Goal: Information Seeking & Learning: Learn about a topic

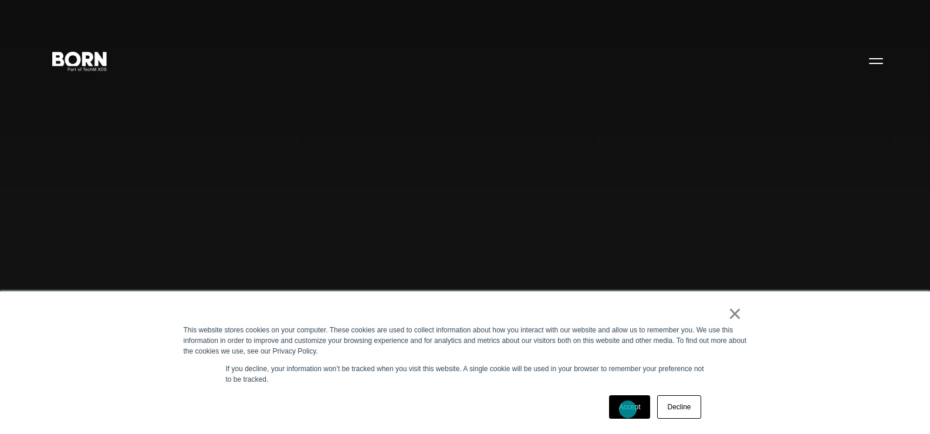
click at [628, 409] on link "Accept" at bounding box center [630, 406] width 42 height 23
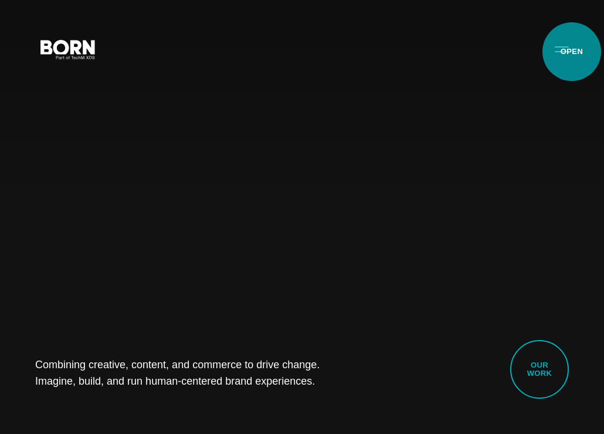
click at [572, 52] on button "Primary Menu" at bounding box center [562, 48] width 28 height 25
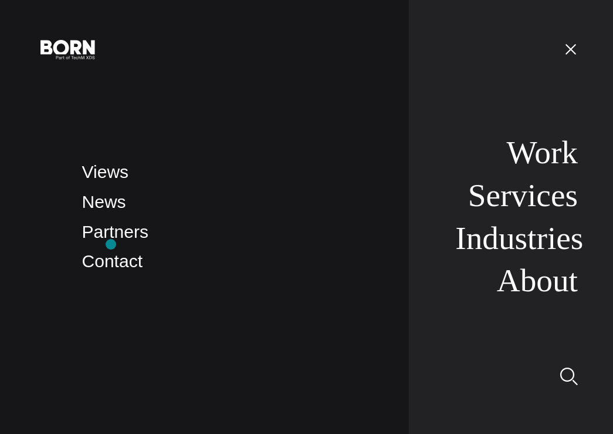
click at [111, 241] on link "Partners" at bounding box center [115, 231] width 66 height 19
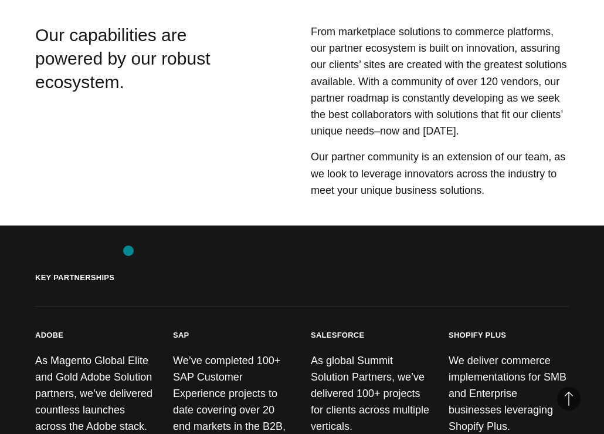
scroll to position [469, 0]
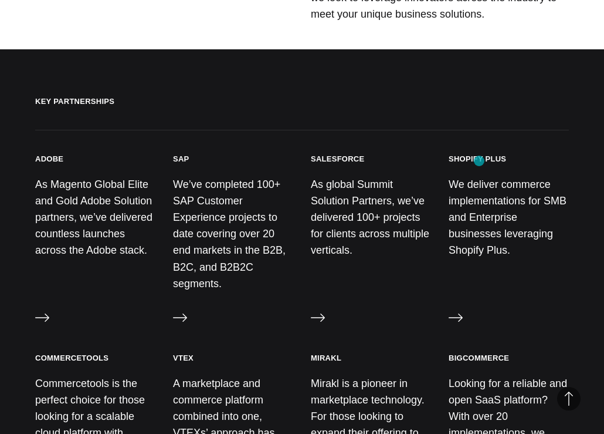
click at [479, 161] on h3 "Shopify Plus" at bounding box center [477, 159] width 57 height 10
click at [337, 158] on h3 "Salesforce" at bounding box center [337, 159] width 53 height 10
click at [182, 161] on h3 "SAP" at bounding box center [181, 159] width 16 height 10
click at [49, 161] on h3 "Adobe" at bounding box center [49, 159] width 28 height 10
click at [43, 310] on icon at bounding box center [42, 317] width 14 height 14
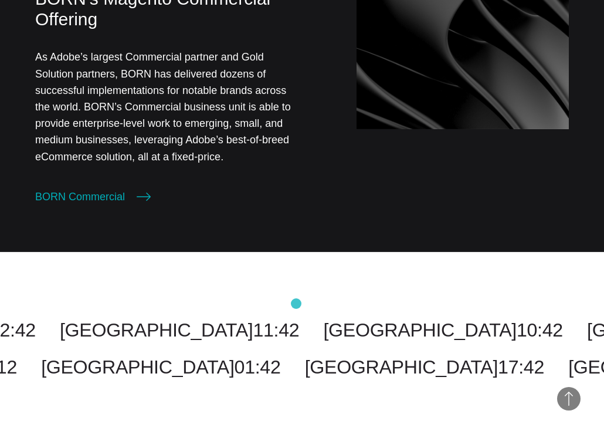
scroll to position [1349, 0]
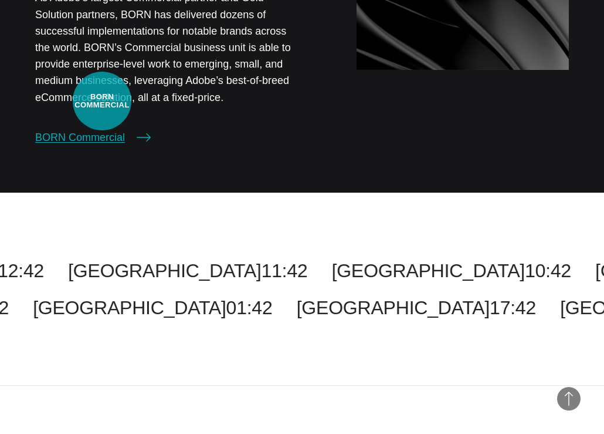
click at [102, 129] on link "BORN Commercial" at bounding box center [93, 137] width 116 height 16
